Goal: Transaction & Acquisition: Download file/media

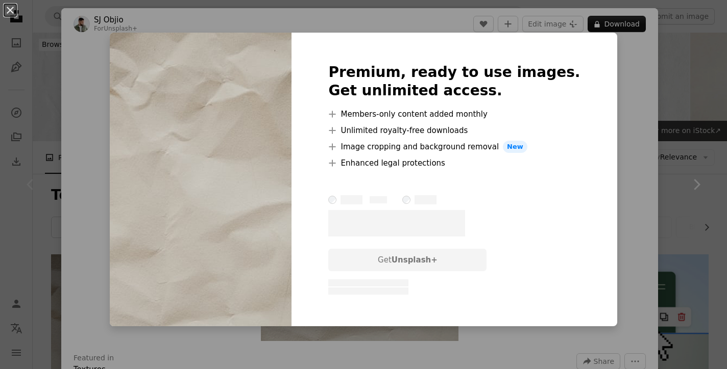
scroll to position [172, 0]
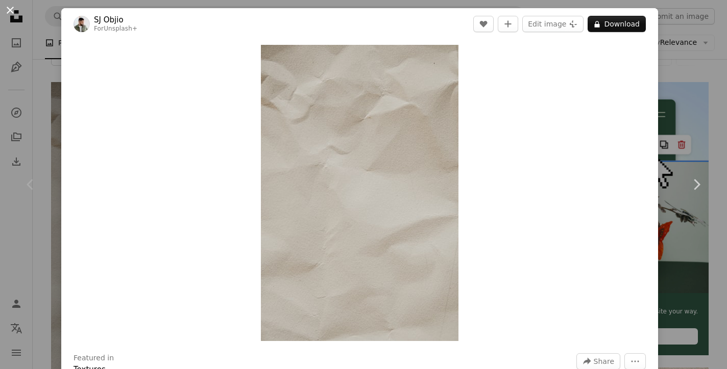
click at [11, 7] on button "An X shape" at bounding box center [10, 10] width 12 height 12
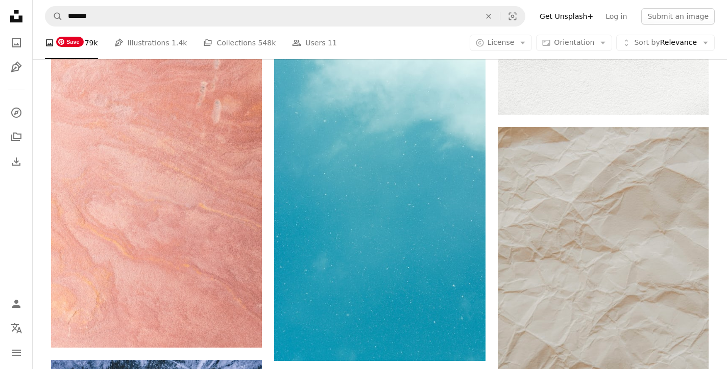
scroll to position [1230, 0]
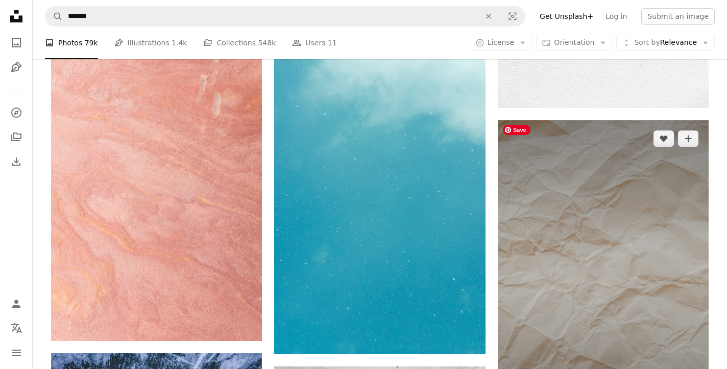
click at [549, 230] on img at bounding box center [603, 278] width 211 height 316
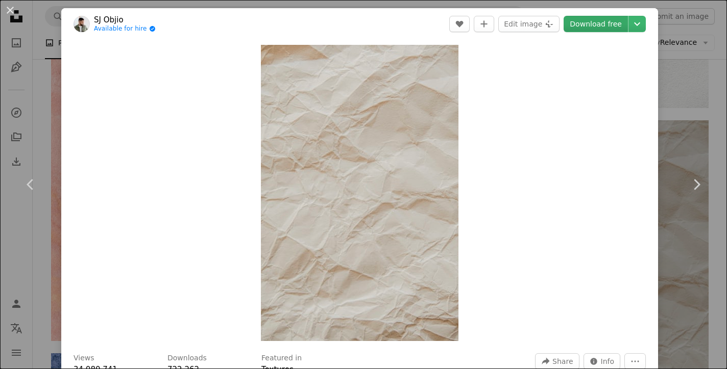
click at [628, 28] on link "Download free" at bounding box center [595, 24] width 64 height 16
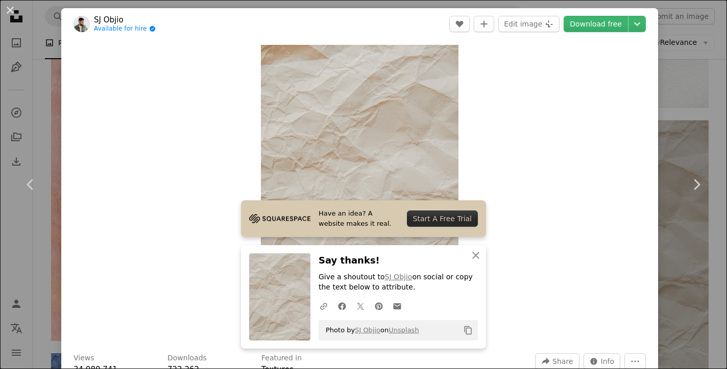
click at [522, 59] on div "Zoom in" at bounding box center [359, 193] width 597 height 307
click at [135, 62] on div "Zoom in" at bounding box center [359, 193] width 597 height 307
click at [693, 56] on div "An X shape Chevron left Chevron right Have an idea? A website makes it real. St…" at bounding box center [363, 184] width 727 height 369
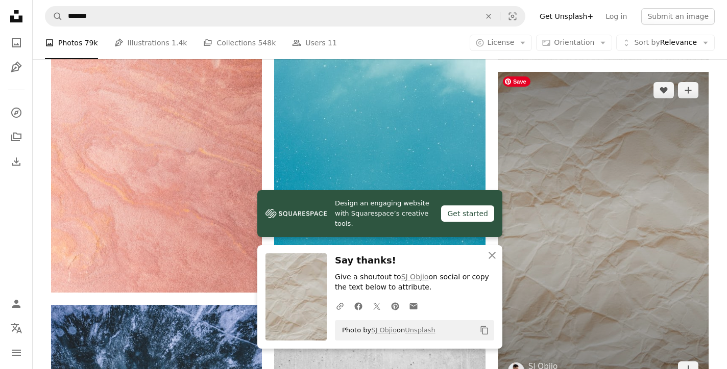
scroll to position [1320, 0]
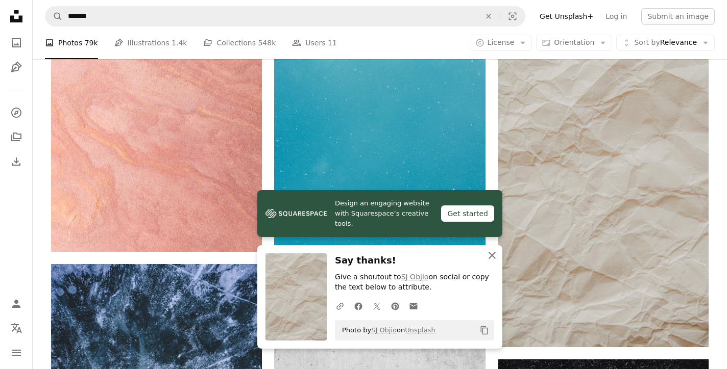
click at [491, 254] on icon "An X shape" at bounding box center [492, 256] width 12 height 12
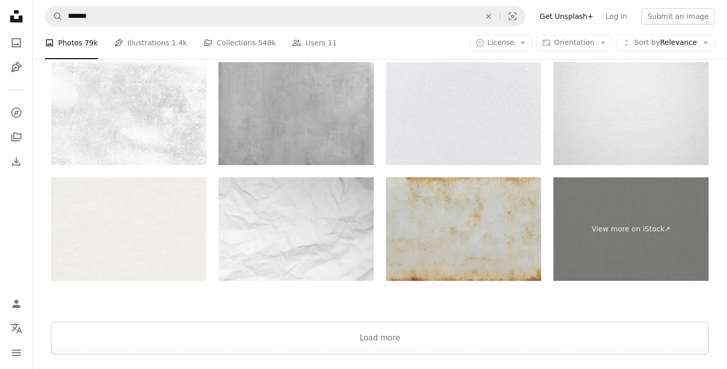
scroll to position [2668, 0]
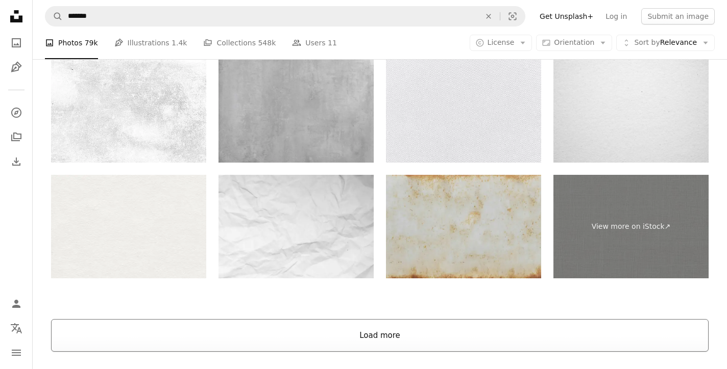
click at [390, 332] on button "Load more" at bounding box center [379, 335] width 657 height 33
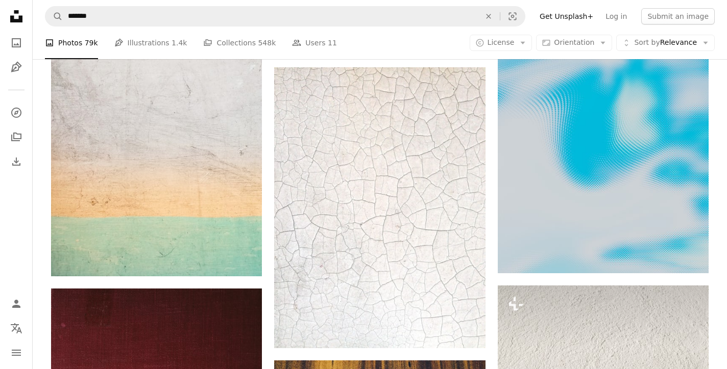
scroll to position [4226, 0]
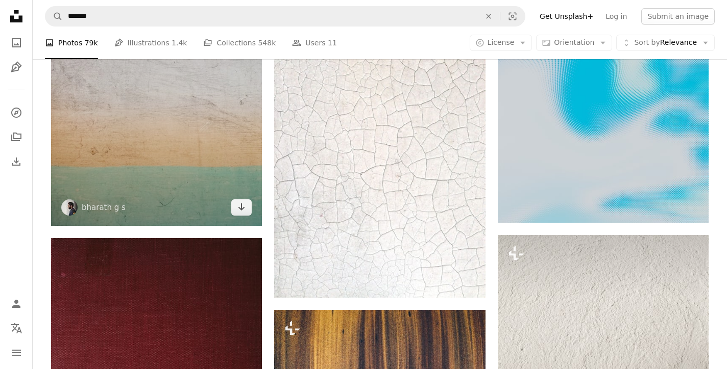
click at [194, 143] on img at bounding box center [156, 84] width 211 height 281
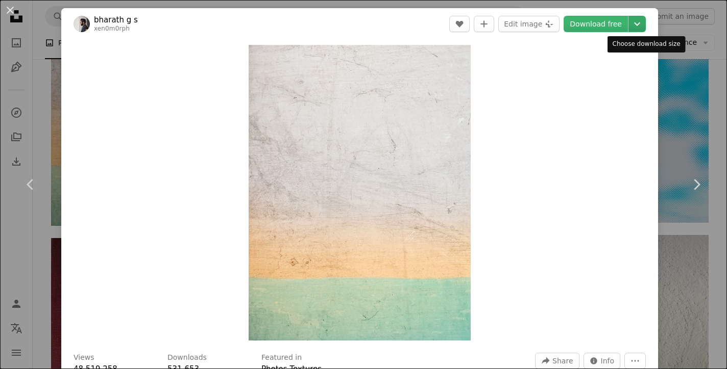
click at [645, 26] on icon "Chevron down" at bounding box center [637, 24] width 16 height 12
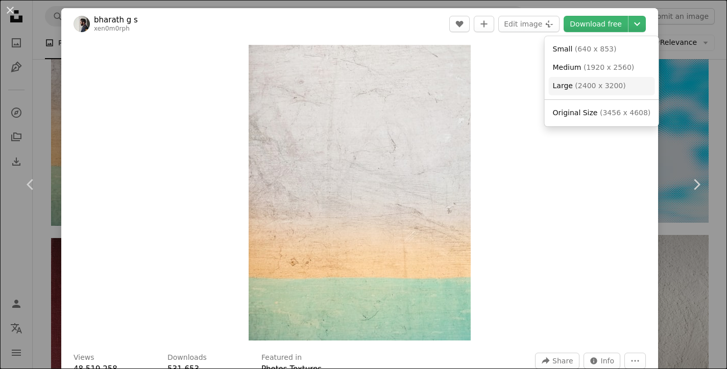
click at [595, 84] on span "( 2400 x 3200 )" at bounding box center [600, 86] width 51 height 8
